Goal: Ask a question

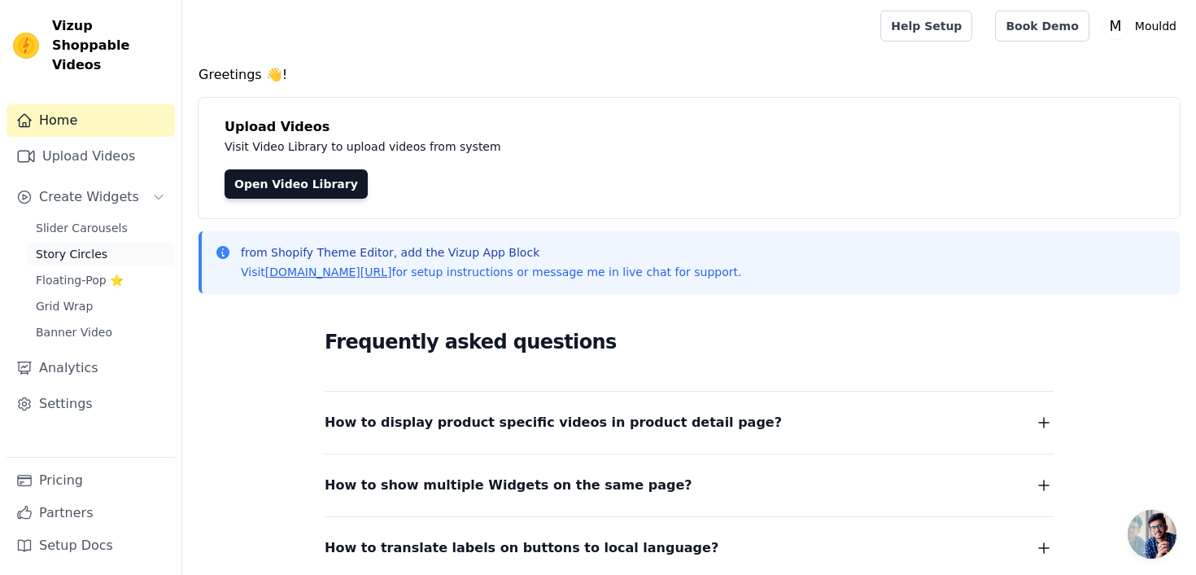
click at [72, 246] on span "Story Circles" at bounding box center [72, 254] width 72 height 16
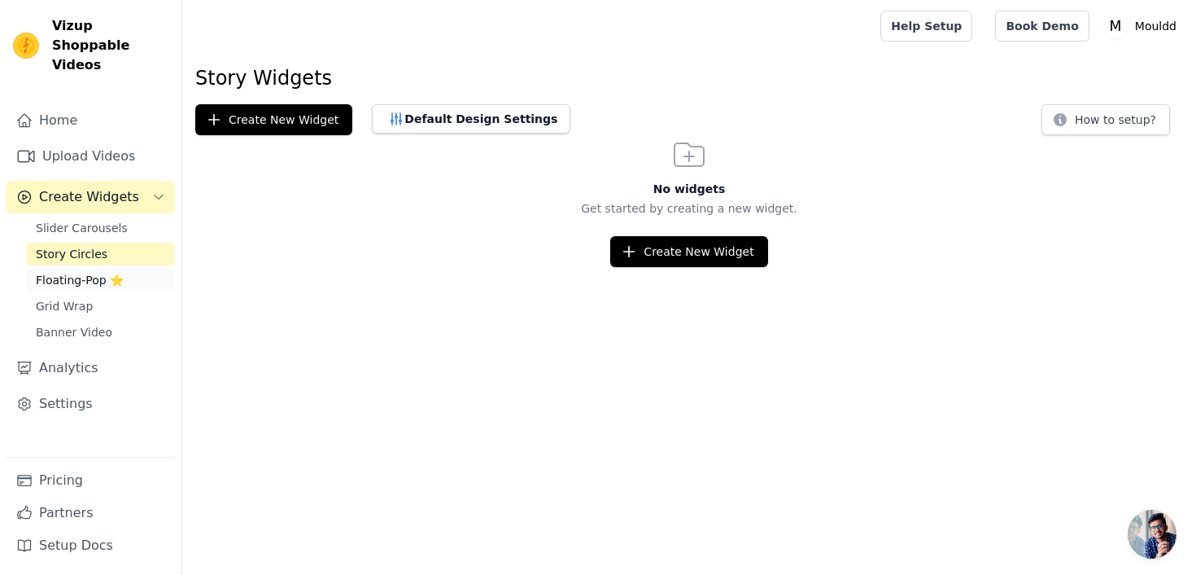
click at [68, 272] on span "Floating-Pop ⭐" at bounding box center [80, 280] width 88 height 16
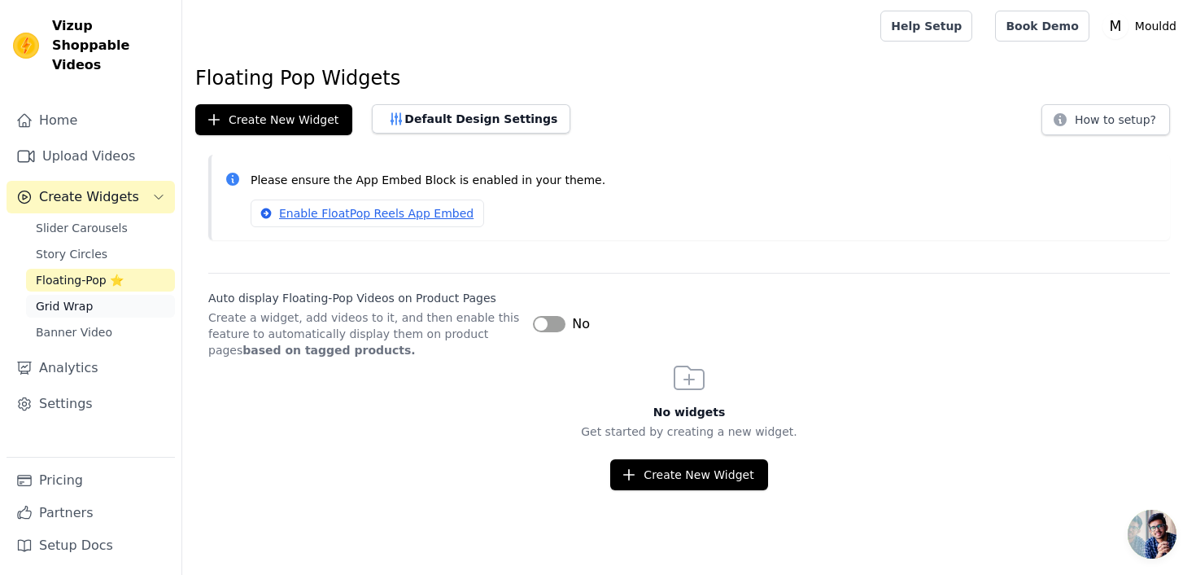
click at [59, 298] on span "Grid Wrap" at bounding box center [64, 306] width 57 height 16
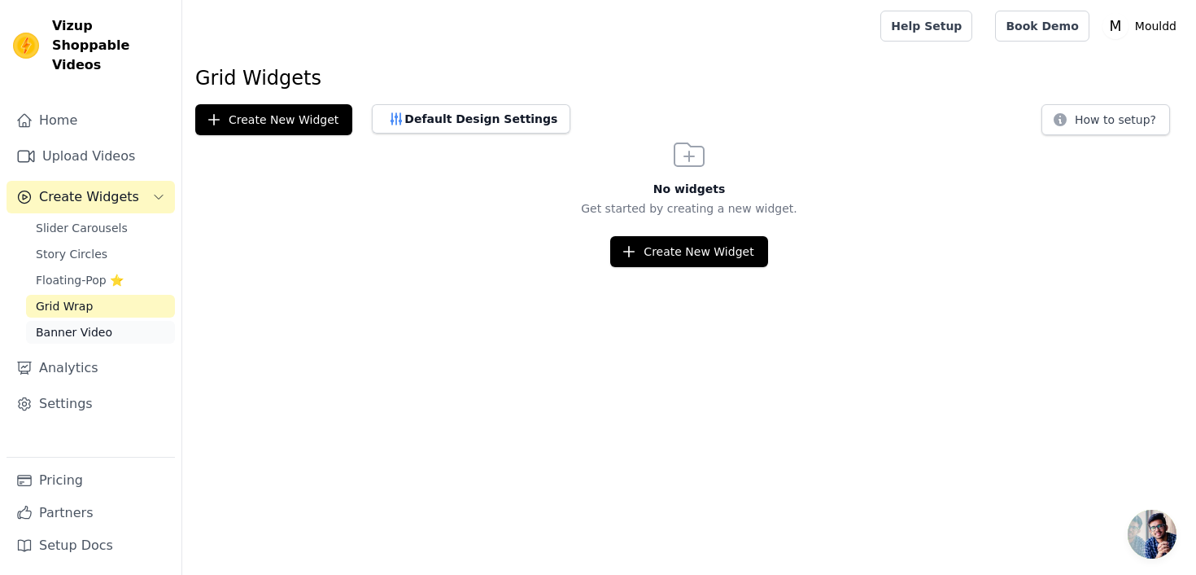
click at [64, 324] on span "Banner Video" at bounding box center [74, 332] width 76 height 16
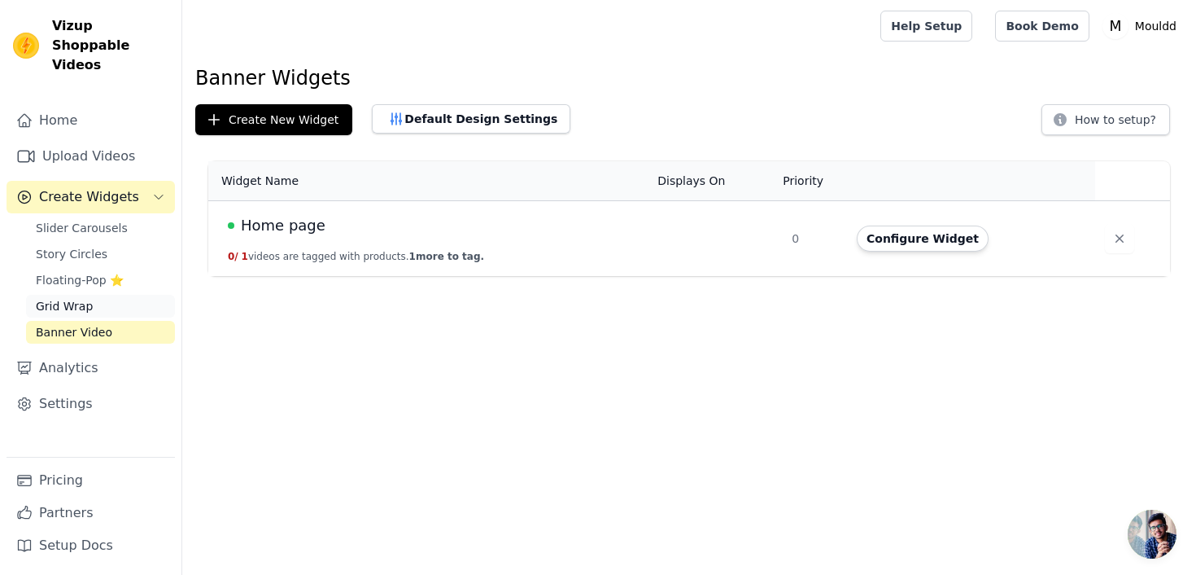
click at [79, 298] on span "Grid Wrap" at bounding box center [64, 306] width 57 height 16
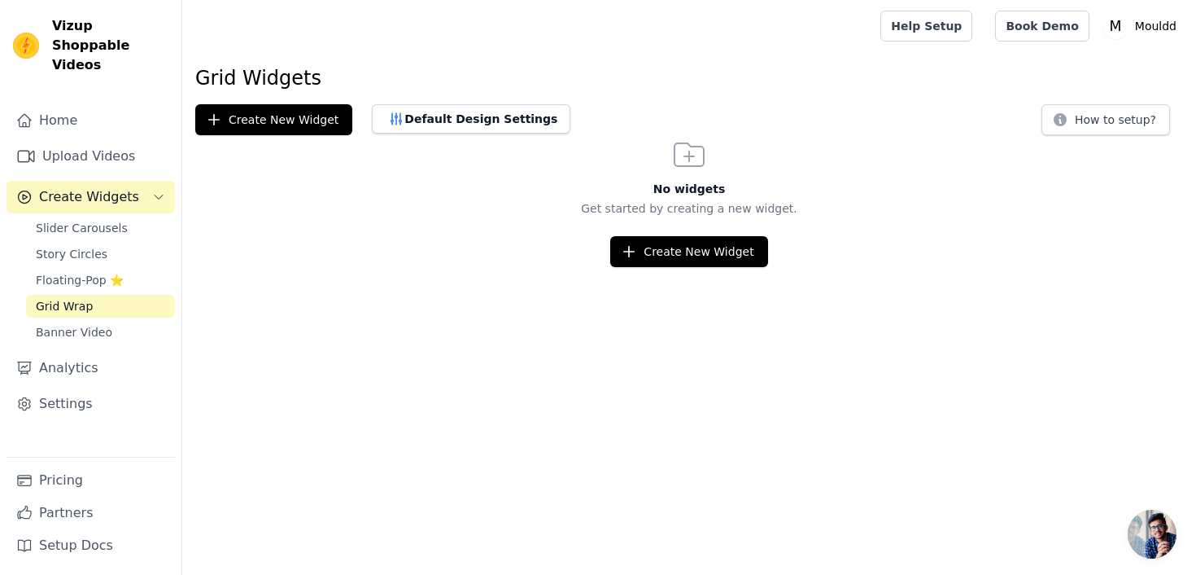
click at [1142, 529] on span "Open chat" at bounding box center [1152, 533] width 49 height 49
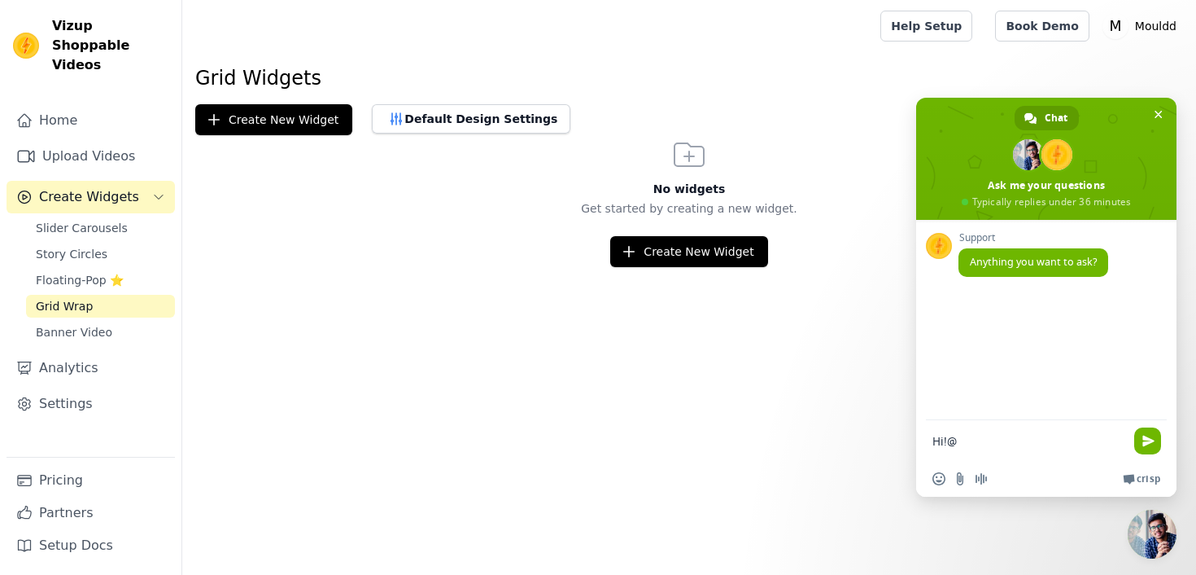
type textarea "Hi!"
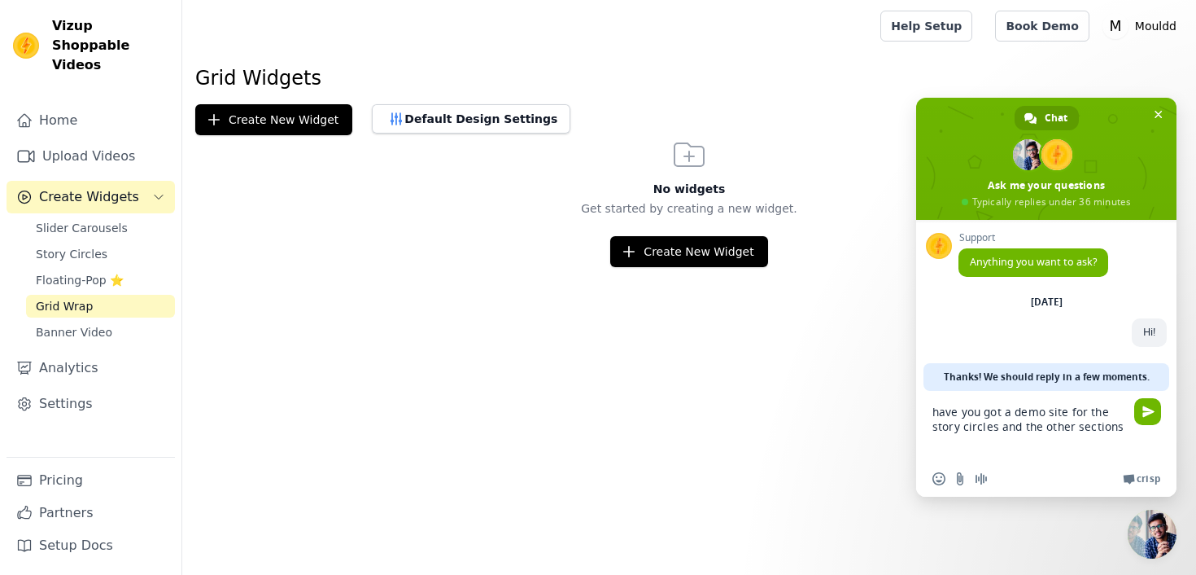
type textarea "have you got a demo site for the story circles and the other sections?"
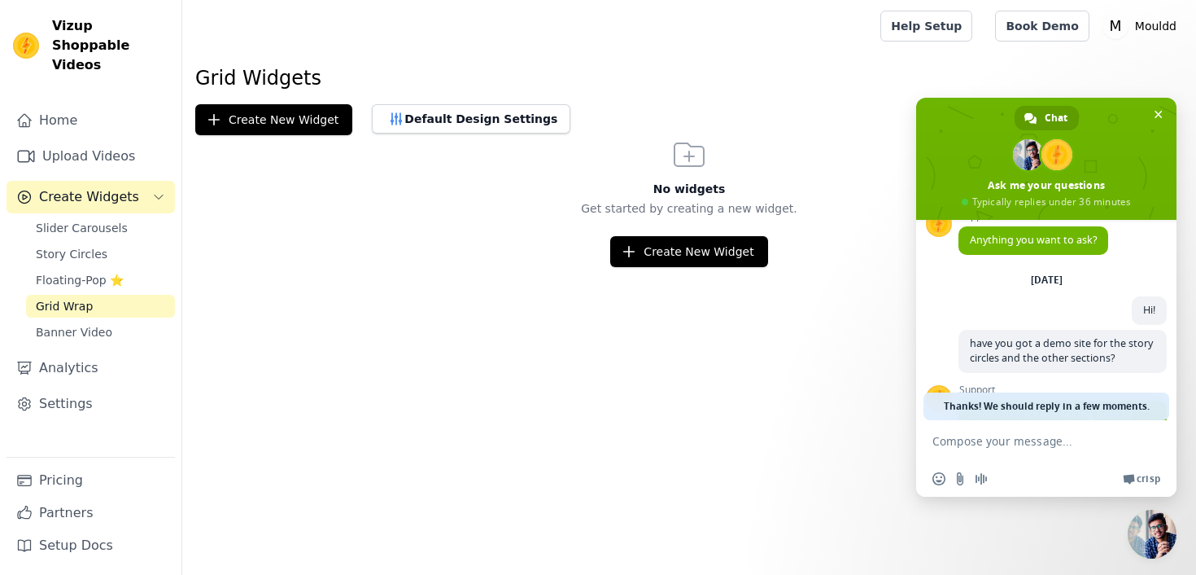
scroll to position [159, 0]
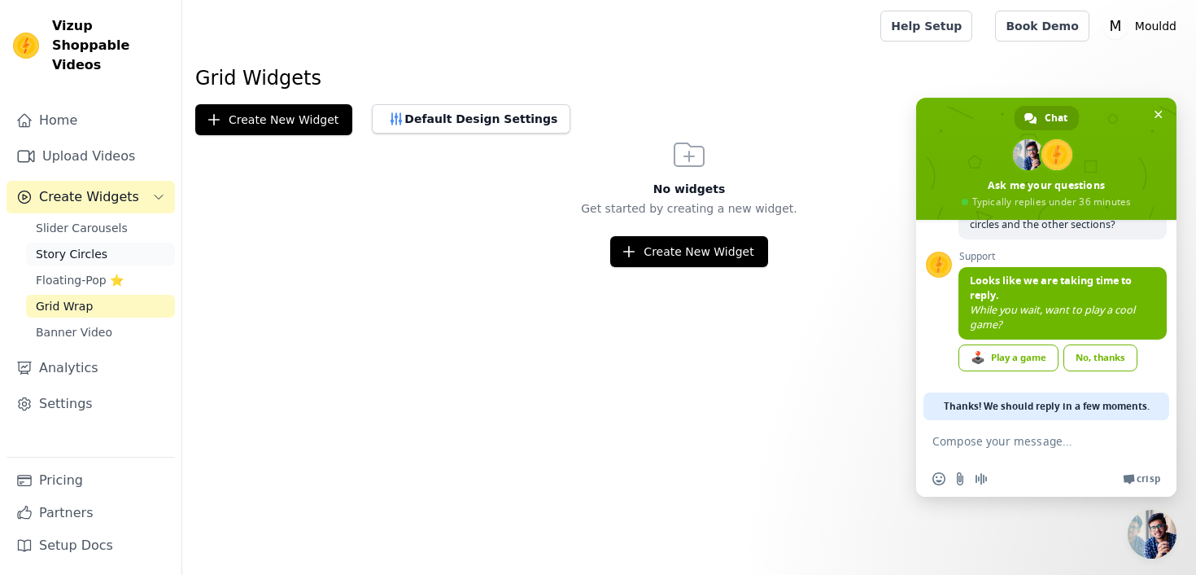
click at [76, 246] on span "Story Circles" at bounding box center [72, 254] width 72 height 16
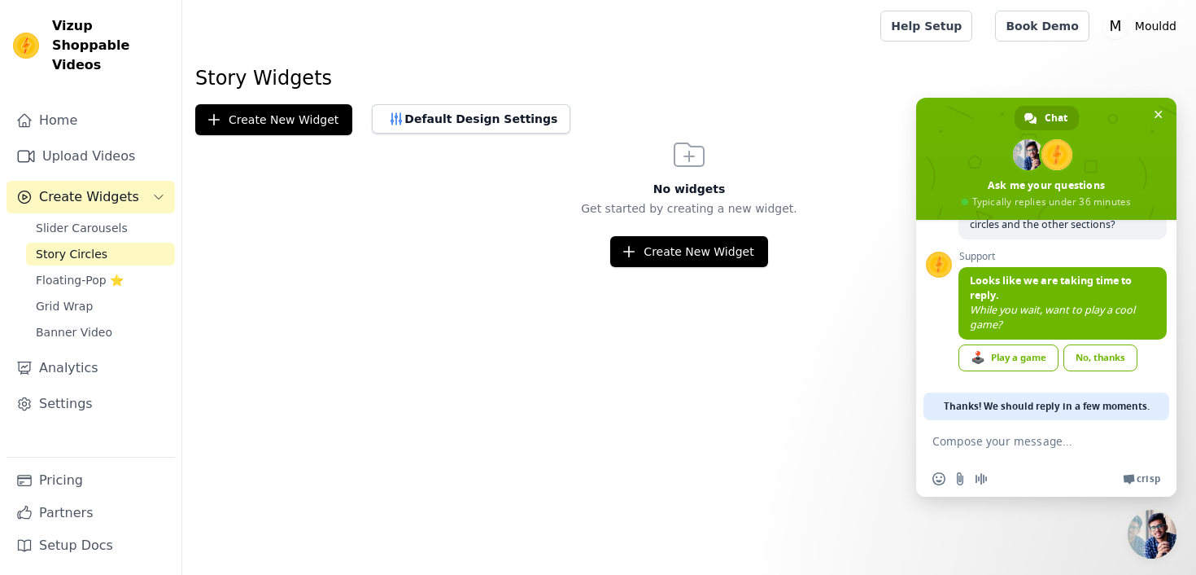
click at [973, 427] on textarea "Compose your message..." at bounding box center [1030, 440] width 195 height 41
type textarea "f"
type textarea "found it!"
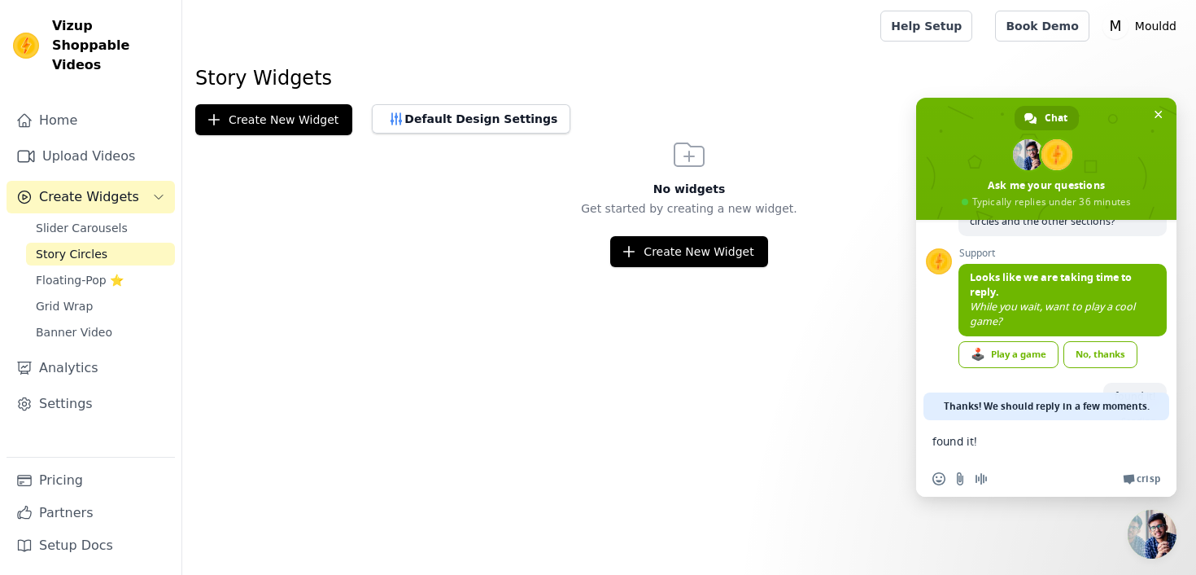
scroll to position [199, 0]
